Goal: Information Seeking & Learning: Learn about a topic

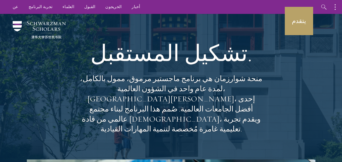
click at [154, 26] on div "تشكيل المستقبل. منحة شوارزمان هي برنامج ماجستير مرموق، ممول بالكامل، لمدة عام و…" at bounding box center [171, 87] width 182 height 146
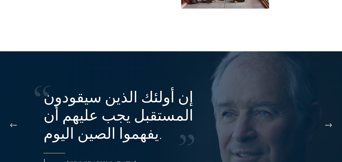
scroll to position [910, 0]
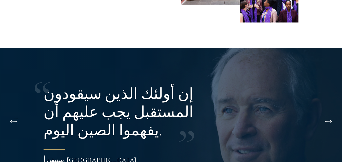
click at [11, 115] on button at bounding box center [13, 122] width 17 height 14
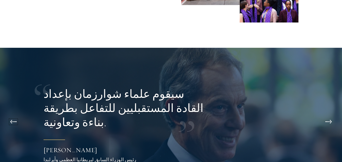
click at [11, 115] on button at bounding box center [13, 122] width 17 height 14
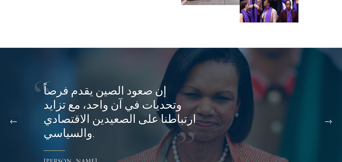
click at [11, 115] on button at bounding box center [13, 122] width 17 height 14
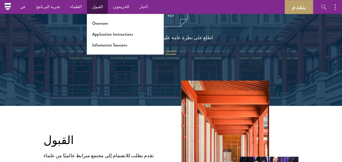
scroll to position [616, 0]
